Goal: Book appointment/travel/reservation

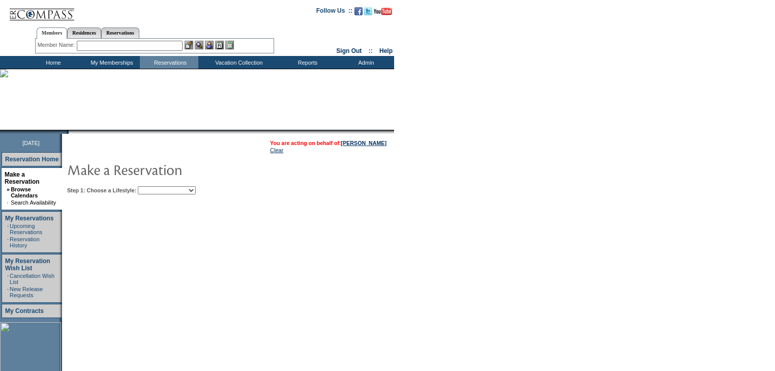
click at [196, 191] on select "Beach Leisure Metropolitan Mountain OIAL for Adventure OIAL for Couples OIAL fo…" at bounding box center [167, 190] width 58 height 8
select select "Beach"
click at [155, 186] on select "Beach Leisure Metropolitan Mountain OIAL for Adventure OIAL for Couples OIAL fo…" at bounding box center [167, 190] width 58 height 8
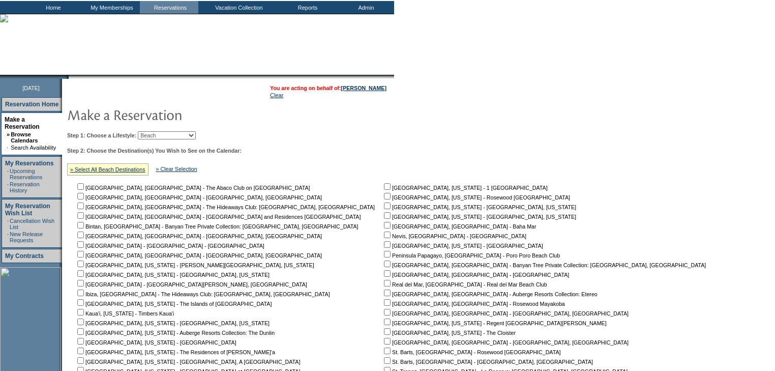
scroll to position [163, 0]
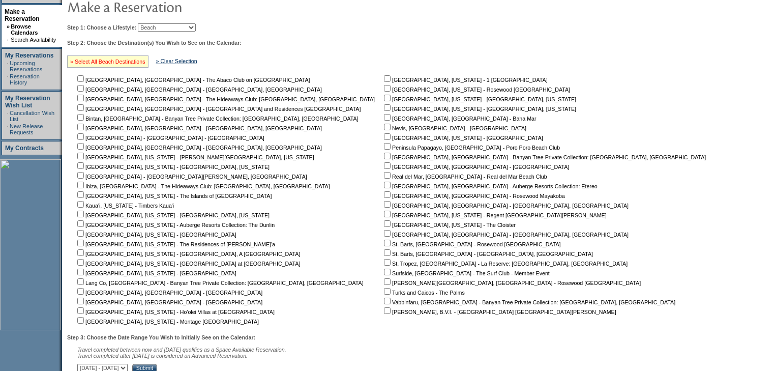
click at [131, 59] on link "» Select All Beach Destinations" at bounding box center [107, 61] width 75 height 6
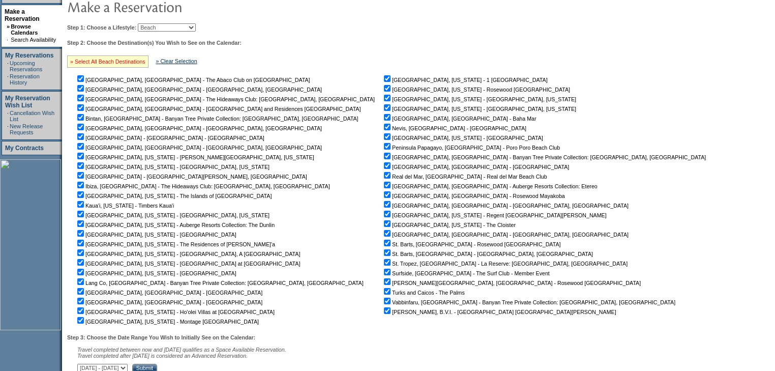
checkbox input "true"
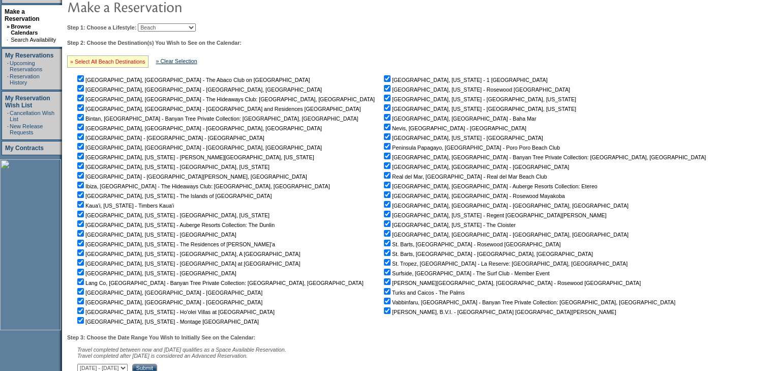
checkbox input "true"
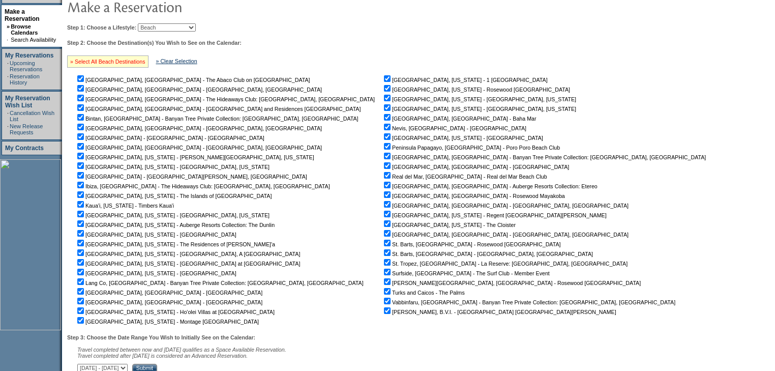
checkbox input "true"
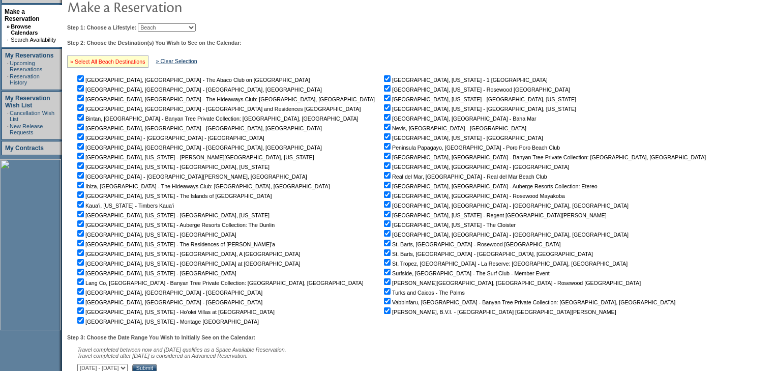
checkbox input "true"
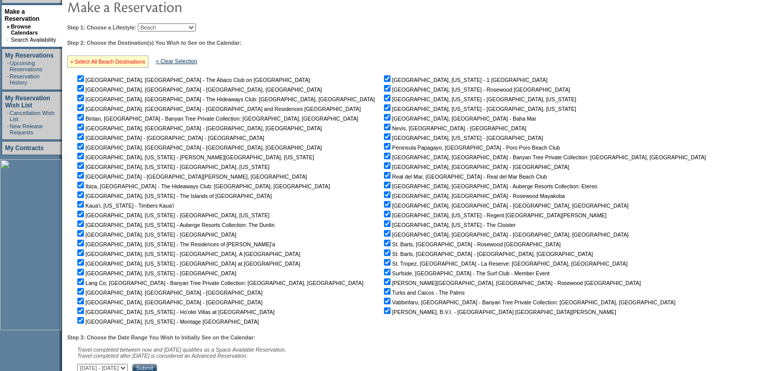
checkbox input "true"
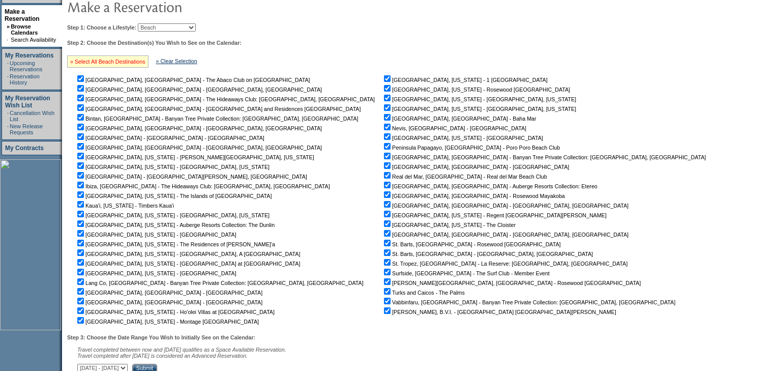
checkbox input "true"
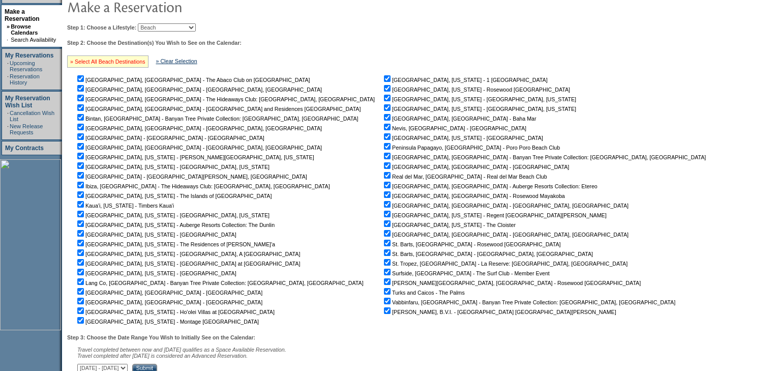
checkbox input "true"
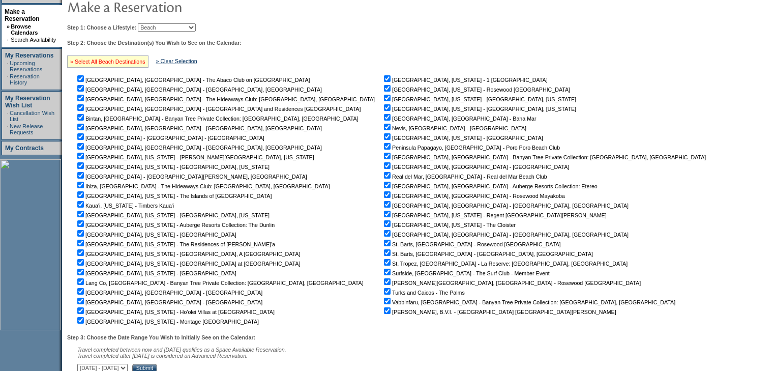
checkbox input "true"
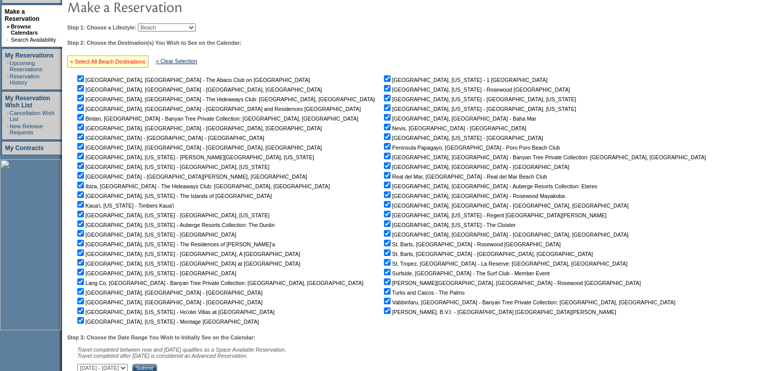
checkbox input "true"
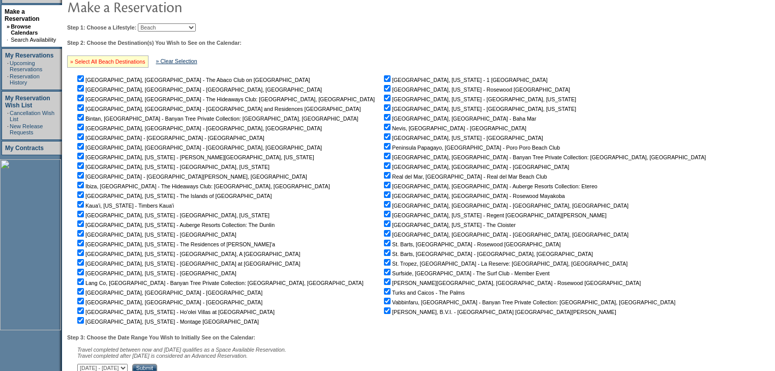
checkbox input "true"
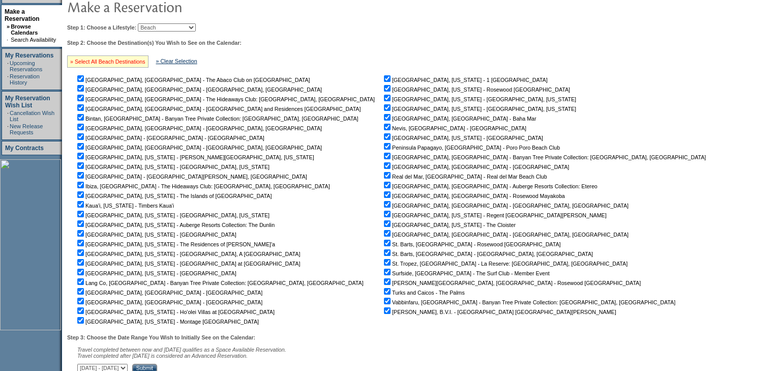
checkbox input "true"
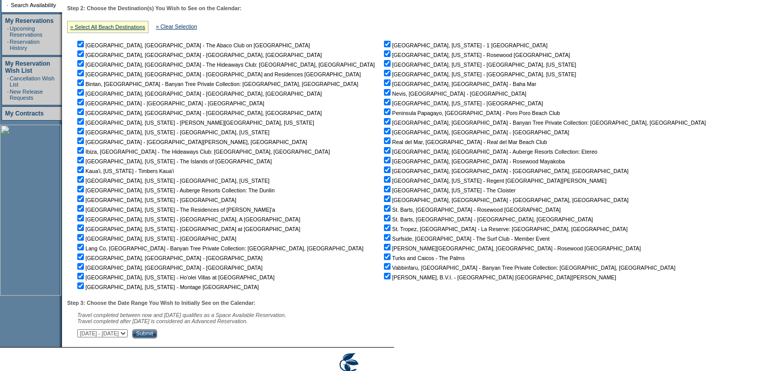
scroll to position [242, 0]
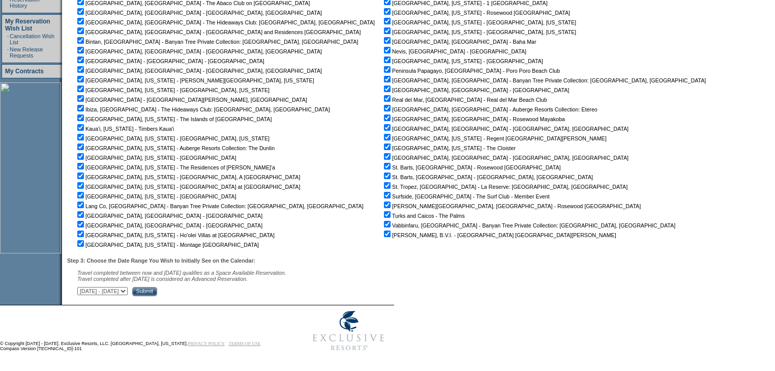
click at [128, 292] on select "October 3, 2025 - November 17, 2025 November 18, 2025 - January 1, 2026 January…" at bounding box center [102, 291] width 50 height 8
select select "2/16/2026|4/1/2026"
click at [82, 287] on select "October 3, 2025 - November 17, 2025 November 18, 2025 - January 1, 2026 January…" at bounding box center [102, 291] width 50 height 8
click at [157, 288] on input "Submit" at bounding box center [144, 291] width 25 height 9
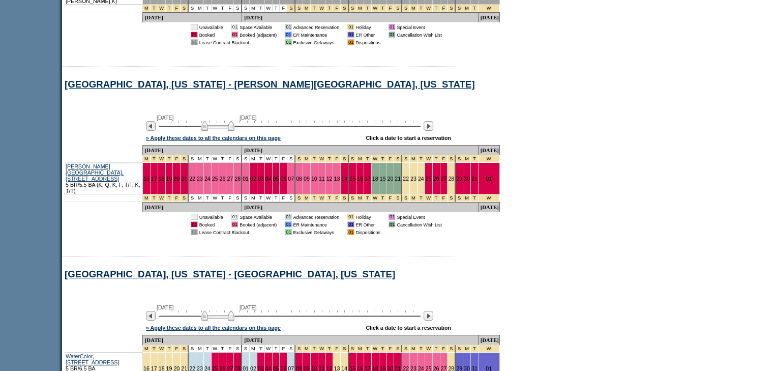
scroll to position [1953, 0]
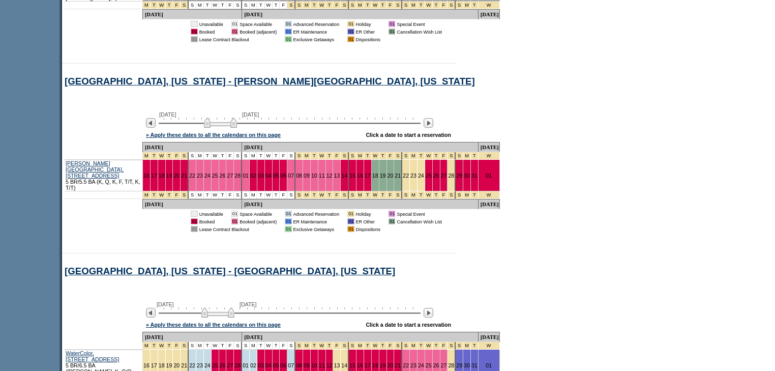
click at [230, 128] on img at bounding box center [220, 122] width 33 height 10
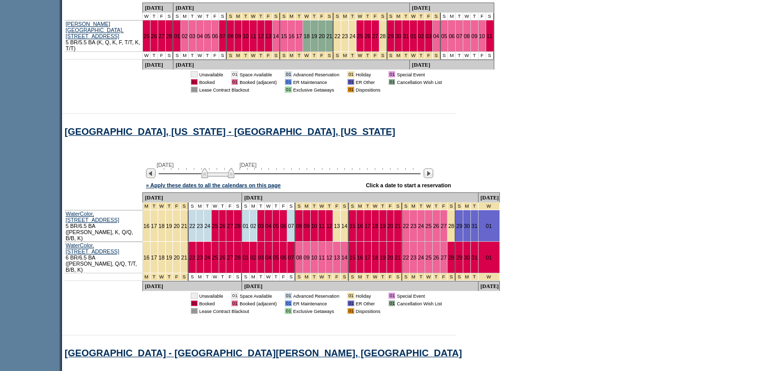
scroll to position [2116, 0]
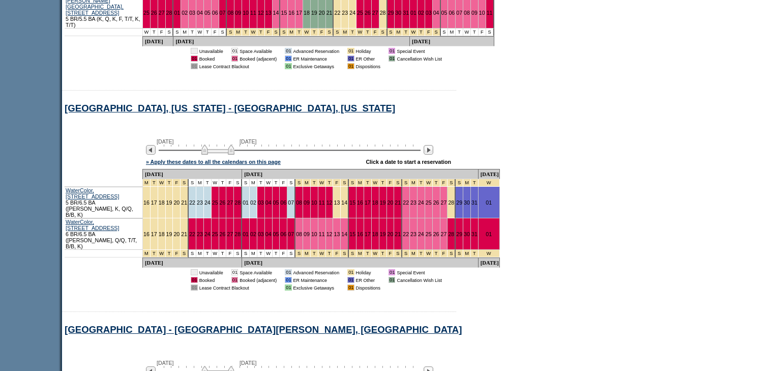
drag, startPoint x: 438, startPoint y: 149, endPoint x: 455, endPoint y: 152, distance: 17.2
click at [433, 149] on img at bounding box center [429, 150] width 10 height 10
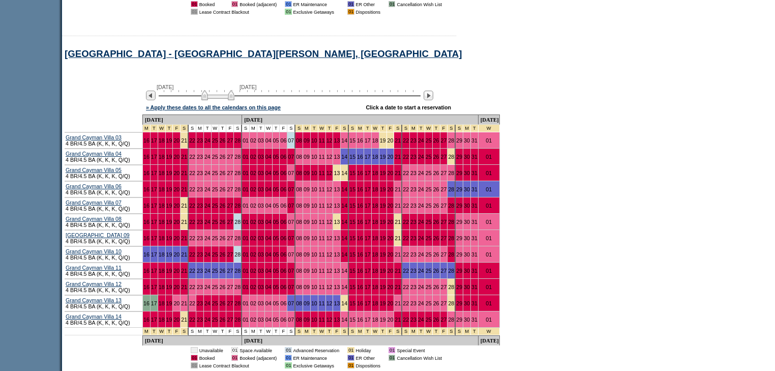
scroll to position [2401, 0]
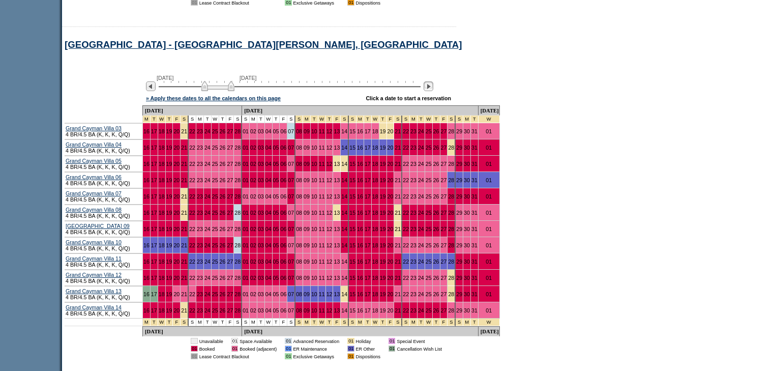
click at [433, 81] on img at bounding box center [429, 86] width 10 height 10
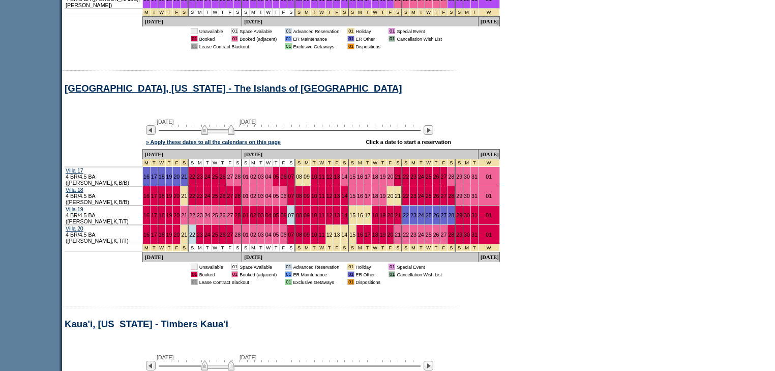
scroll to position [2889, 0]
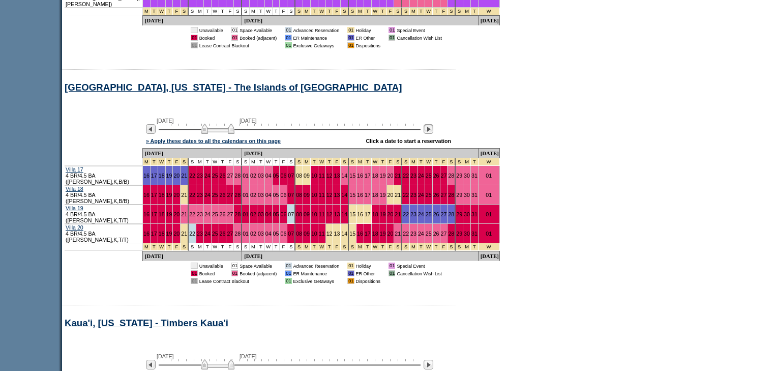
click at [433, 124] on img at bounding box center [429, 129] width 10 height 10
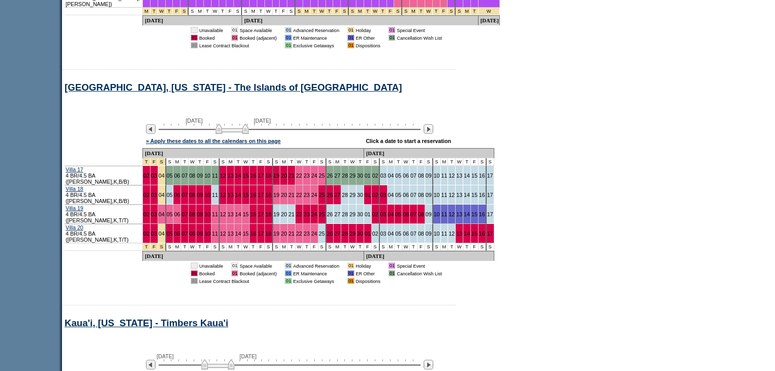
scroll to position [3052, 0]
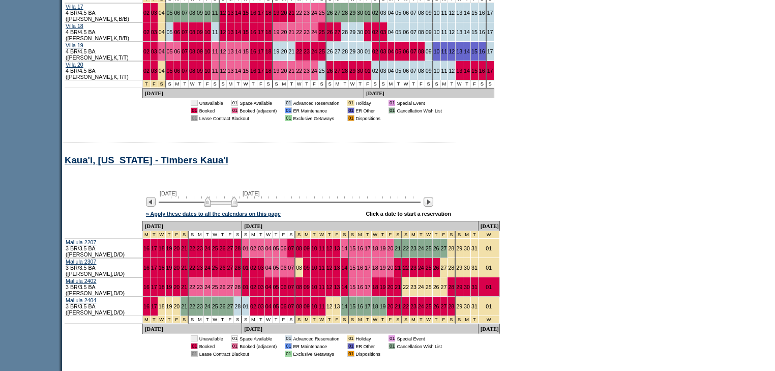
click at [238, 196] on img at bounding box center [220, 201] width 33 height 10
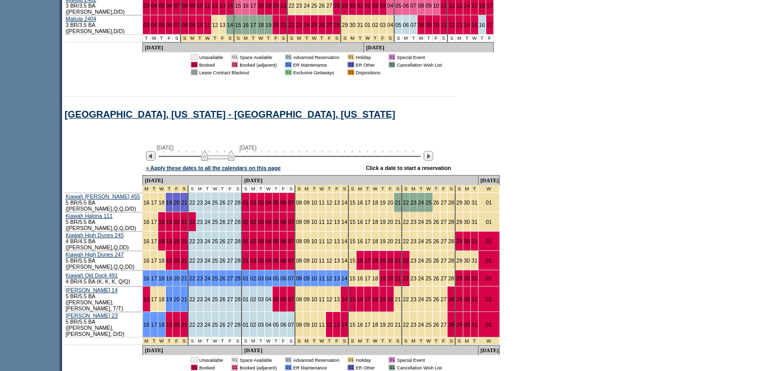
scroll to position [3336, 0]
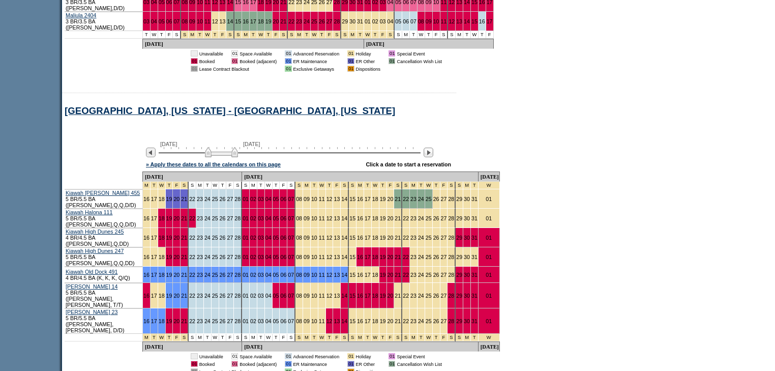
click at [238, 147] on img at bounding box center [221, 152] width 33 height 10
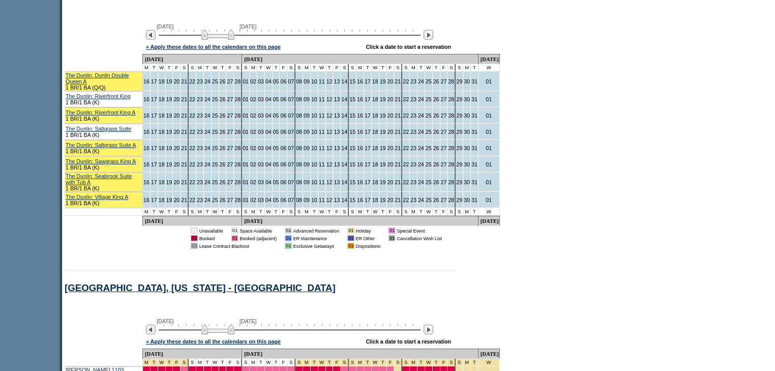
scroll to position [3825, 0]
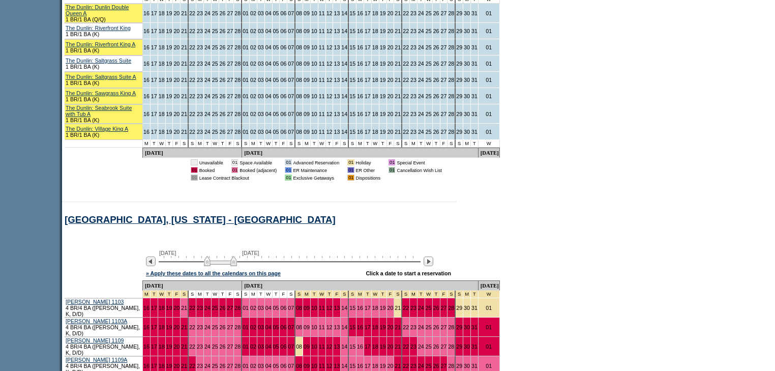
click at [232, 256] on img at bounding box center [220, 261] width 33 height 10
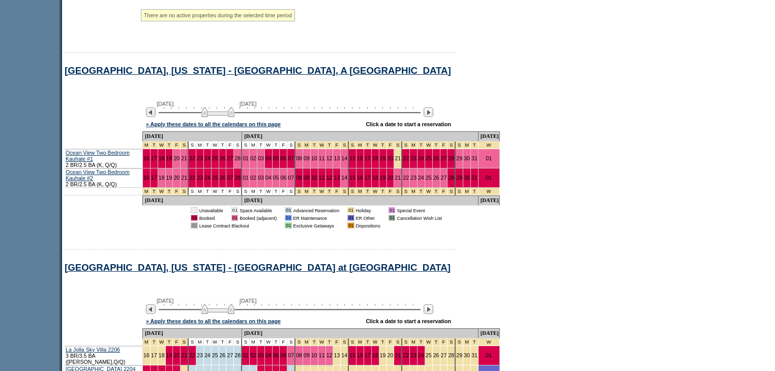
scroll to position [4435, 0]
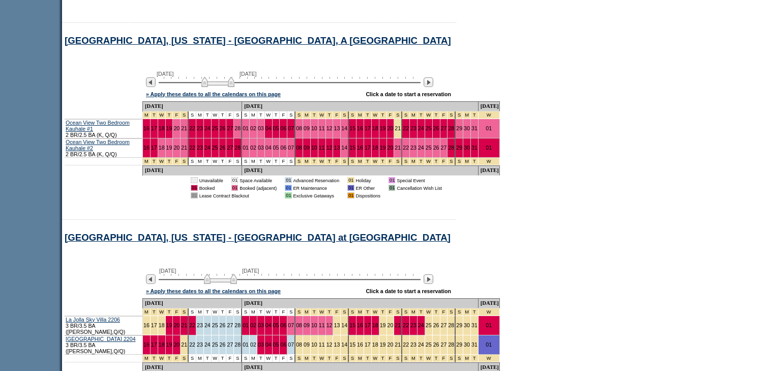
click at [237, 274] on img at bounding box center [220, 279] width 33 height 10
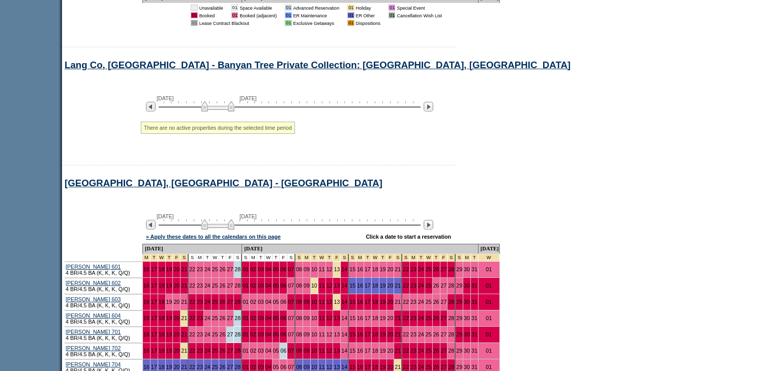
scroll to position [5167, 0]
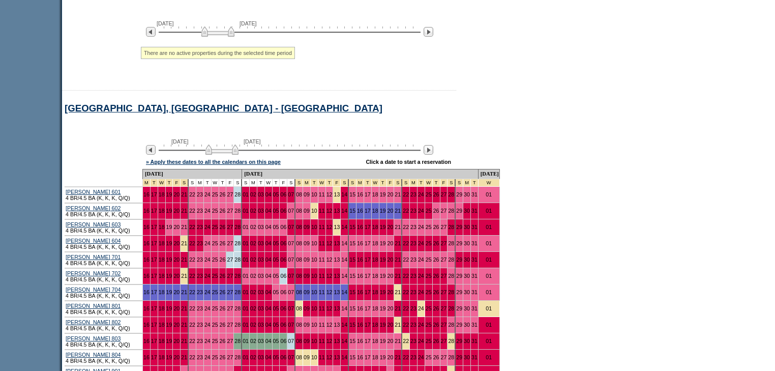
click at [232, 144] on img at bounding box center [221, 149] width 33 height 10
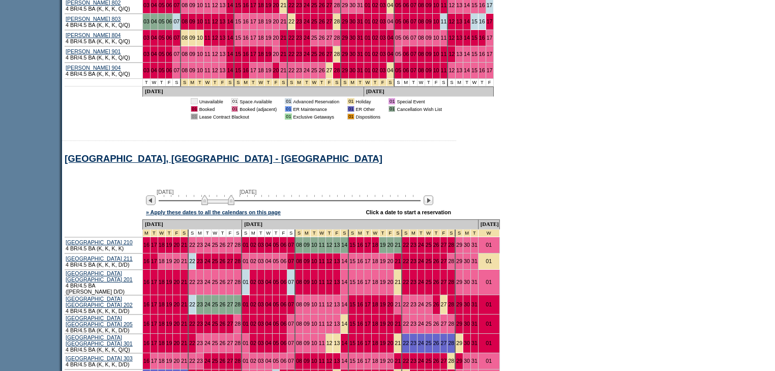
scroll to position [5493, 0]
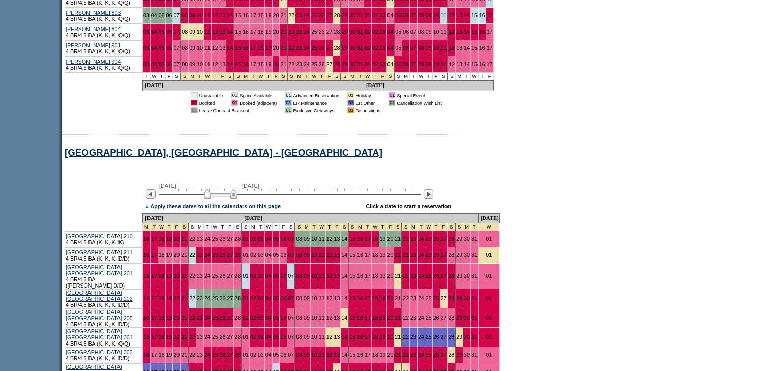
click at [234, 189] on img at bounding box center [220, 194] width 33 height 10
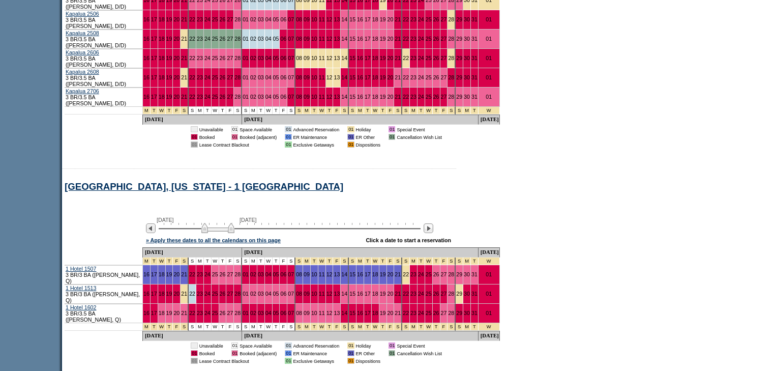
scroll to position [6429, 0]
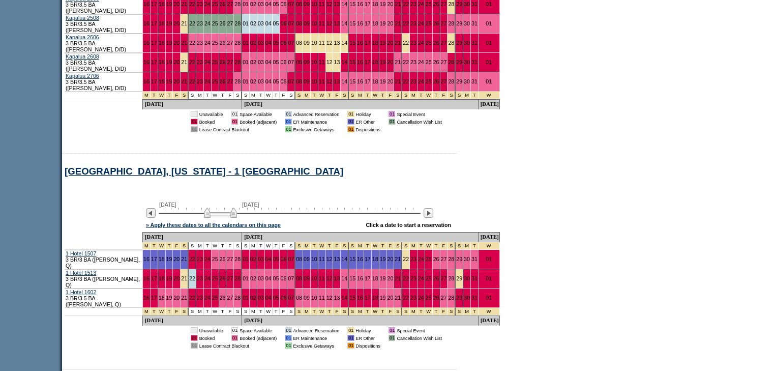
click at [237, 208] on img at bounding box center [220, 213] width 33 height 10
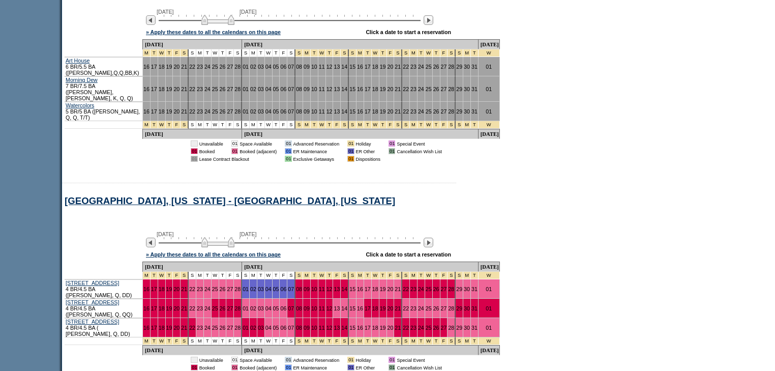
scroll to position [6958, 0]
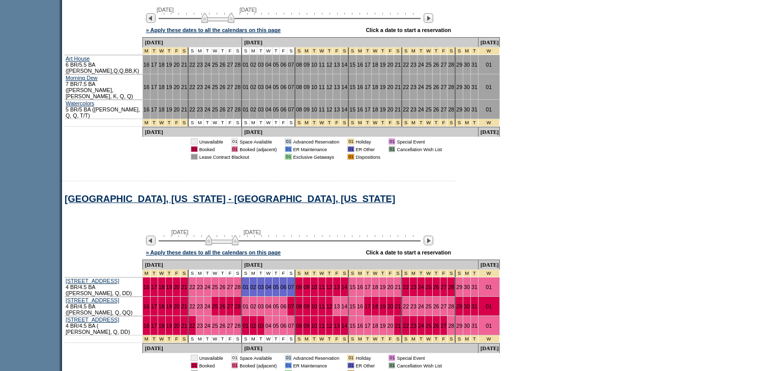
click at [234, 235] on img at bounding box center [221, 240] width 33 height 10
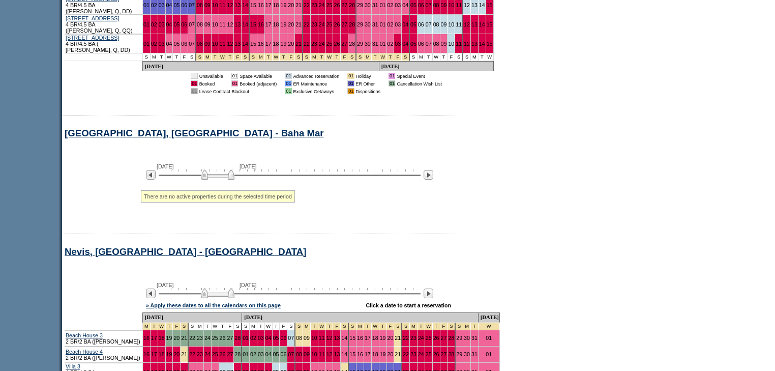
scroll to position [7242, 0]
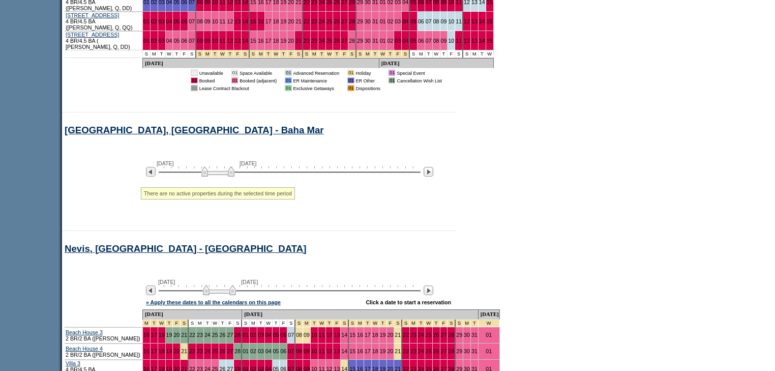
click at [232, 285] on img at bounding box center [219, 290] width 33 height 10
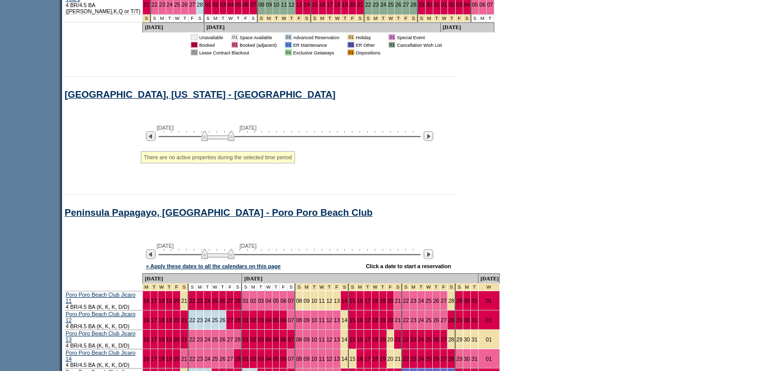
scroll to position [7649, 0]
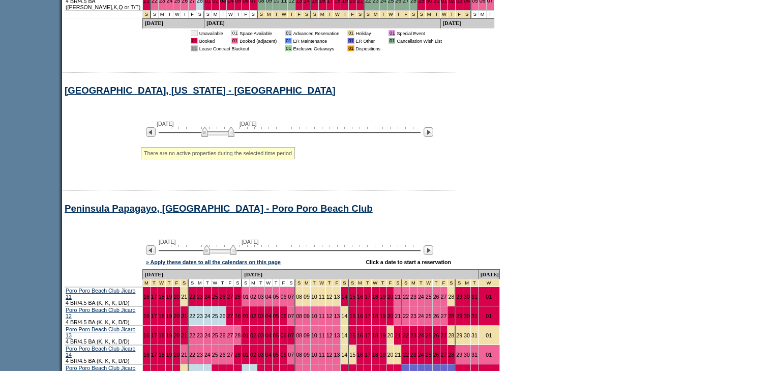
click at [236, 245] on img at bounding box center [219, 250] width 33 height 10
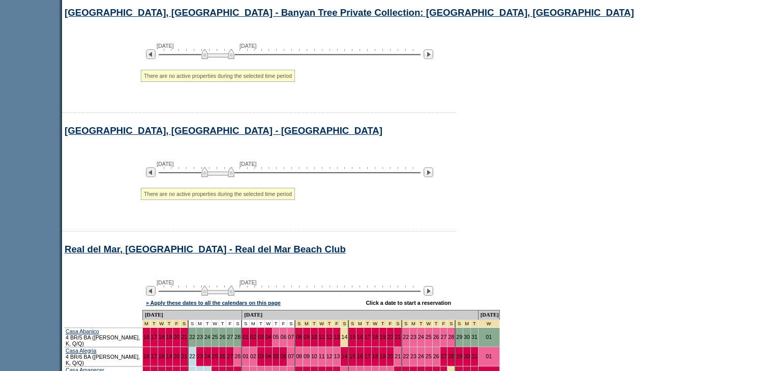
scroll to position [8422, 0]
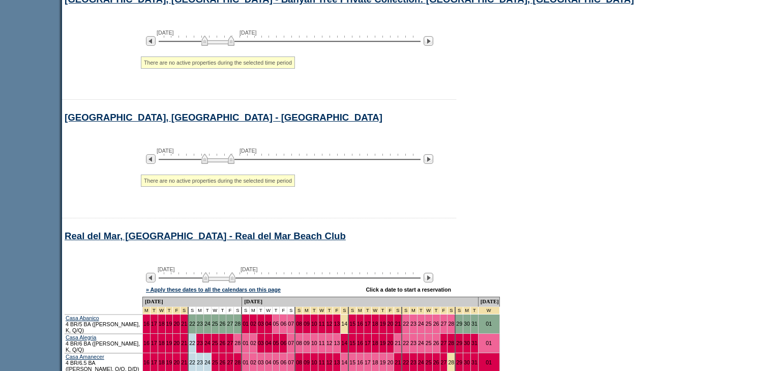
click at [222, 272] on img at bounding box center [218, 277] width 33 height 10
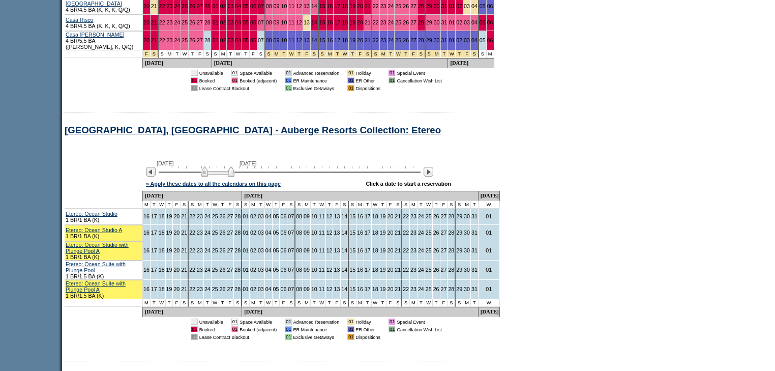
scroll to position [8951, 0]
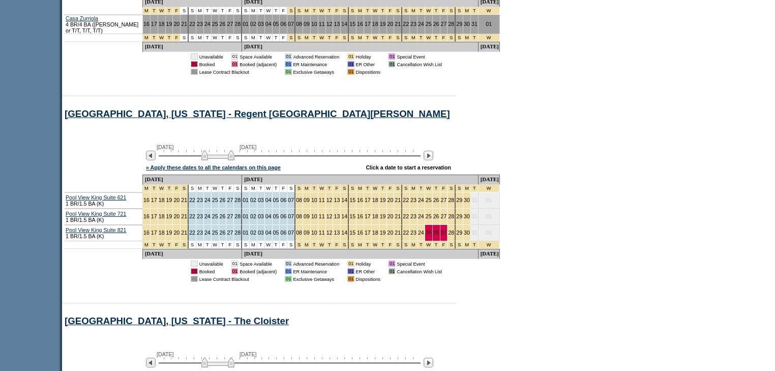
scroll to position [9684, 0]
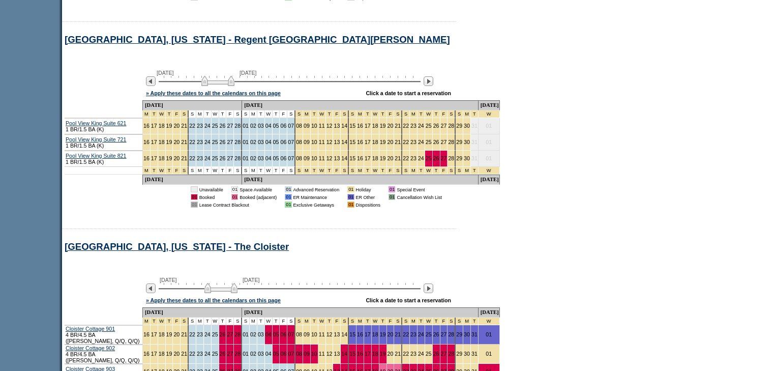
click at [235, 283] on img at bounding box center [220, 288] width 33 height 10
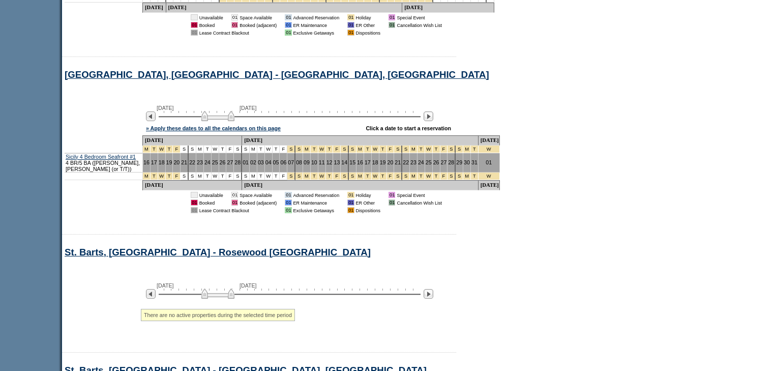
scroll to position [10253, 0]
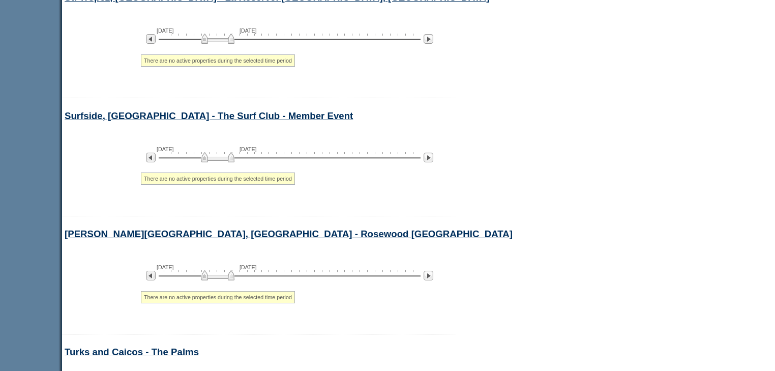
scroll to position [10823, 0]
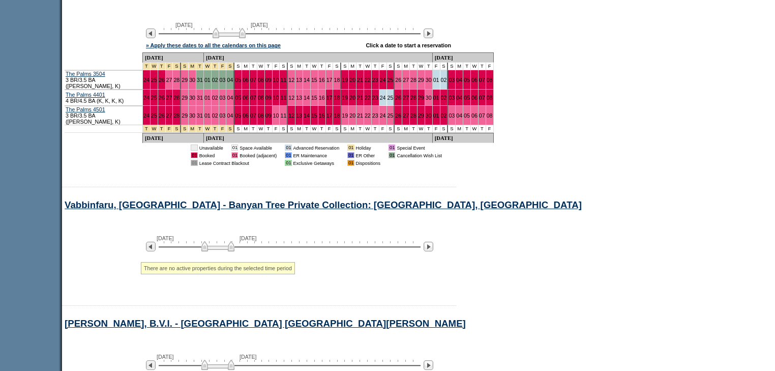
scroll to position [11182, 0]
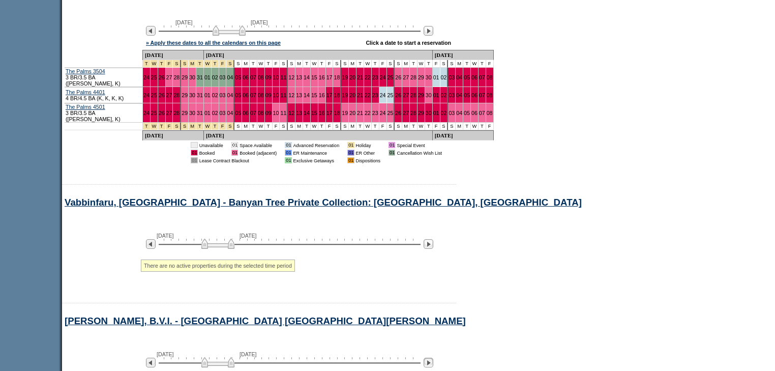
click at [433, 358] on img at bounding box center [429, 363] width 10 height 10
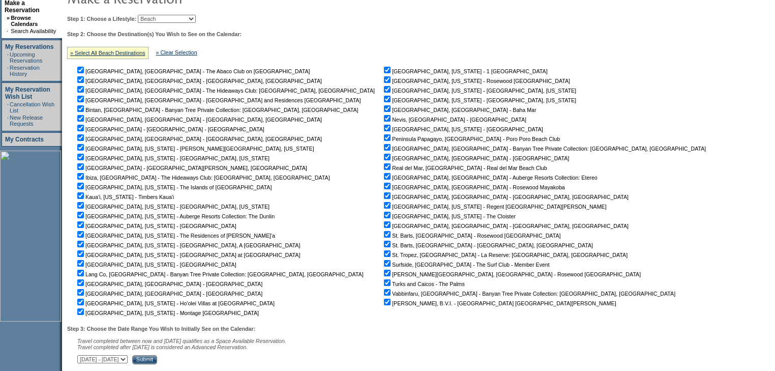
scroll to position [0, 0]
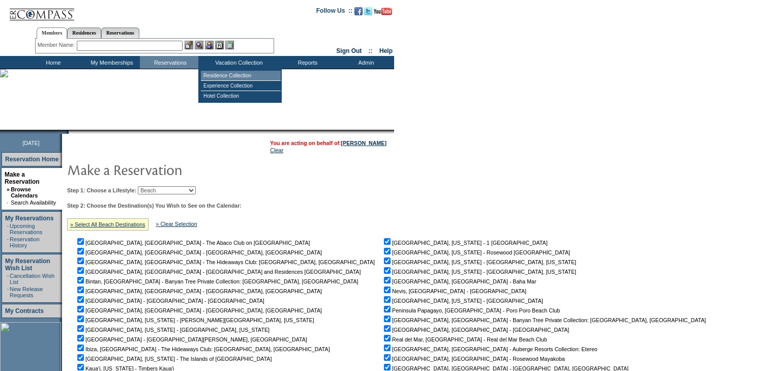
click at [220, 73] on td "Residence Collection" at bounding box center [241, 76] width 80 height 10
